Goal: Task Accomplishment & Management: Manage account settings

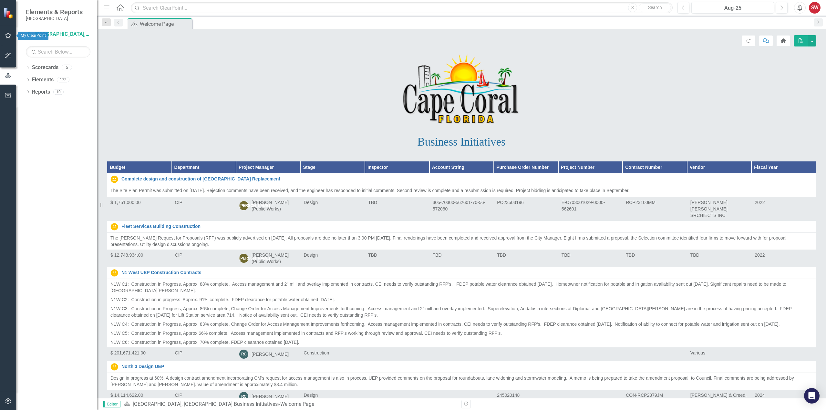
click at [8, 35] on icon "button" at bounding box center [8, 35] width 7 height 5
click at [36, 71] on link "My Updates" at bounding box center [58, 71] width 65 height 7
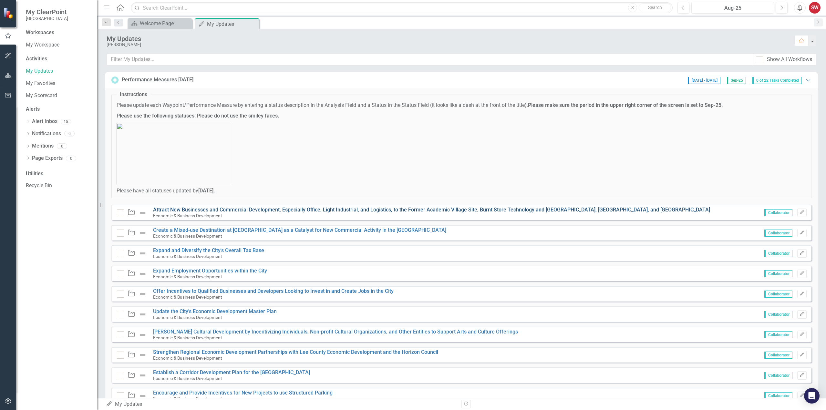
click at [413, 209] on link "Attract New Businesses and Commercial Development, Especially Office, Light Ind…" at bounding box center [431, 210] width 557 height 6
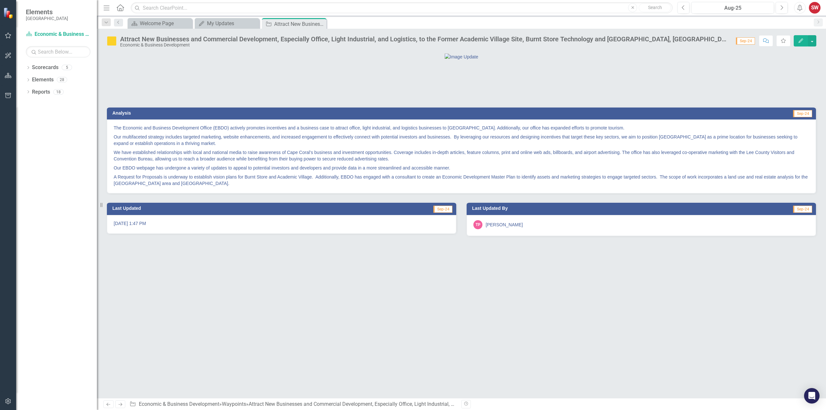
click at [259, 173] on p "Our EBDO webpage has undergone a variety of updates to appeal to potential inve…" at bounding box center [462, 167] width 696 height 9
click at [114, 132] on p "The Economic and Business Development Office (EBDO) actively promotes incentive…" at bounding box center [462, 129] width 696 height 8
drag, startPoint x: 114, startPoint y: 160, endPoint x: 164, endPoint y: 171, distance: 51.7
click at [164, 171] on span "The Economic and Business Development Office (EBDO) actively promotes incentive…" at bounding box center [462, 156] width 696 height 62
click at [801, 43] on icon "Edit" at bounding box center [801, 40] width 6 height 5
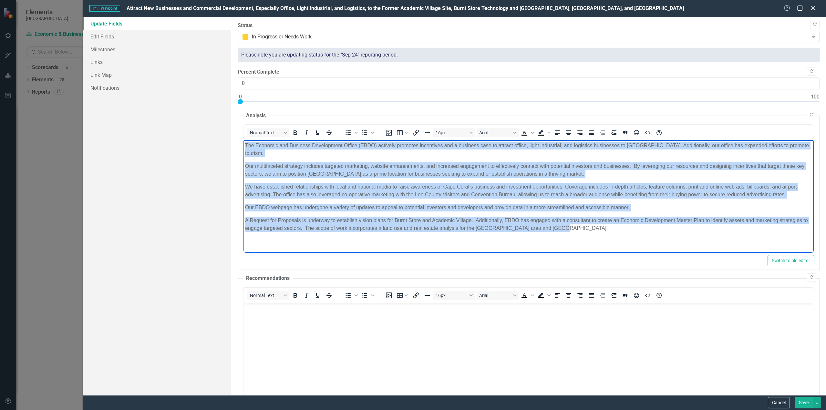
drag, startPoint x: 246, startPoint y: 146, endPoint x: 512, endPoint y: 171, distance: 268.1
click at [597, 225] on body "The Economic and Business Development Office (EBDO) actively promotes incentive…" at bounding box center [529, 189] width 571 height 99
copy body "Lor Ipsumdol sit Ametcons Adipiscinge Seddoe (TEMP) incididu utlabore etdolorem…"
